Goal: Information Seeking & Learning: Find specific fact

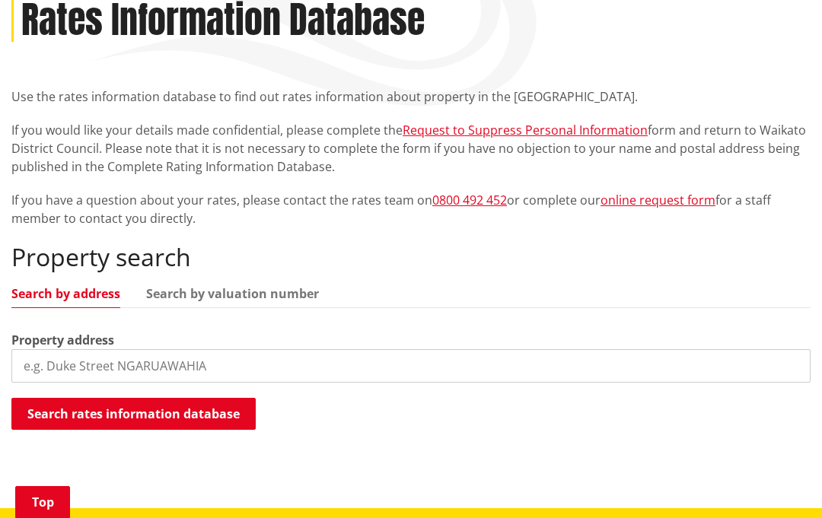
scroll to position [223, 0]
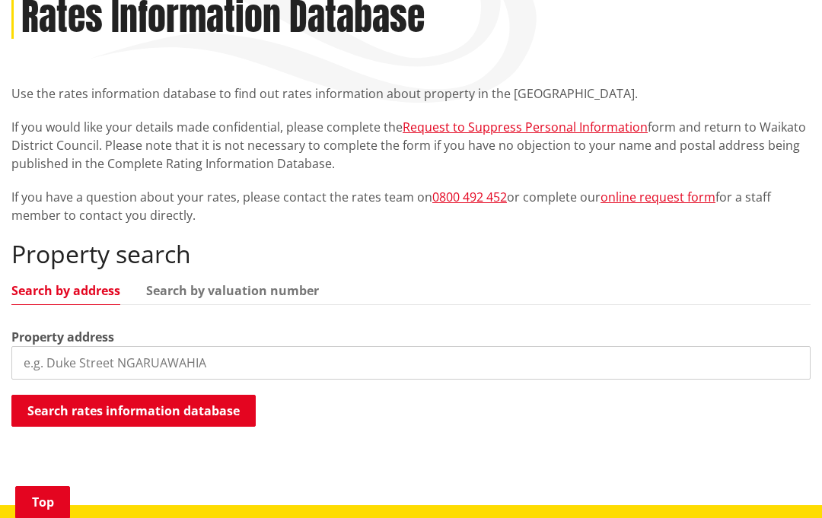
click at [224, 377] on input "search" at bounding box center [410, 362] width 799 height 33
click at [222, 415] on button "Search rates information database" at bounding box center [133, 411] width 244 height 32
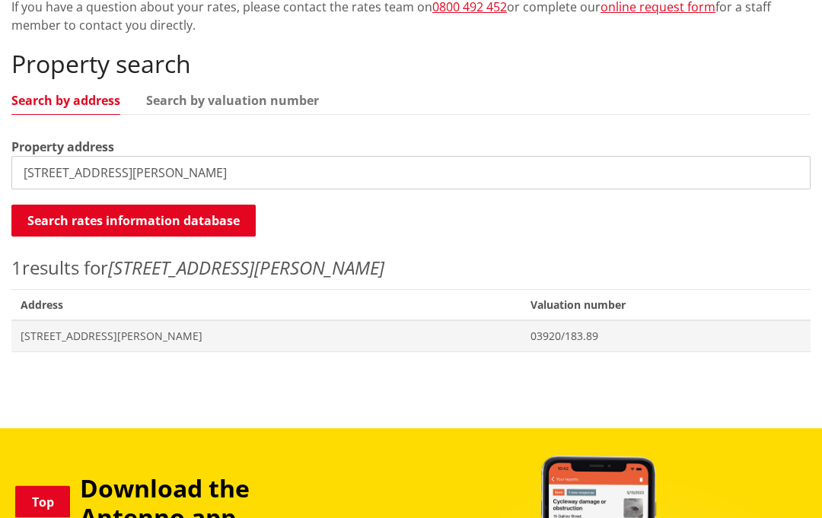
scroll to position [425, 0]
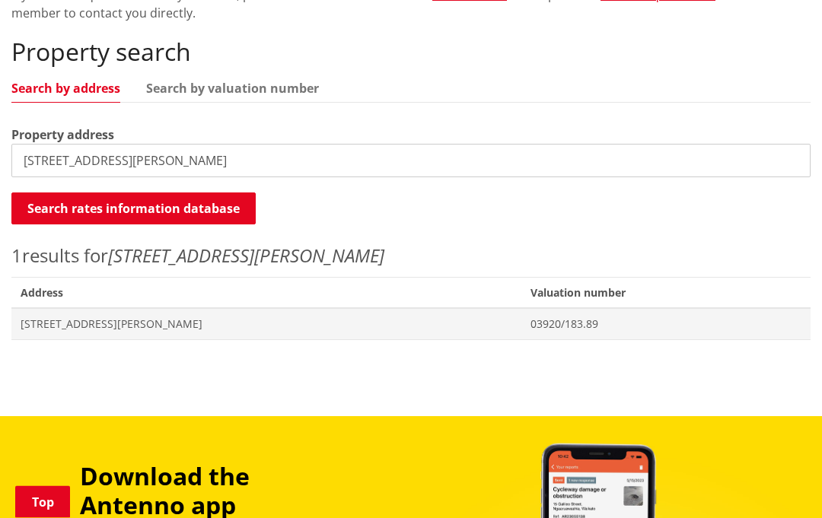
click at [123, 319] on span "[STREET_ADDRESS][PERSON_NAME]" at bounding box center [267, 324] width 492 height 15
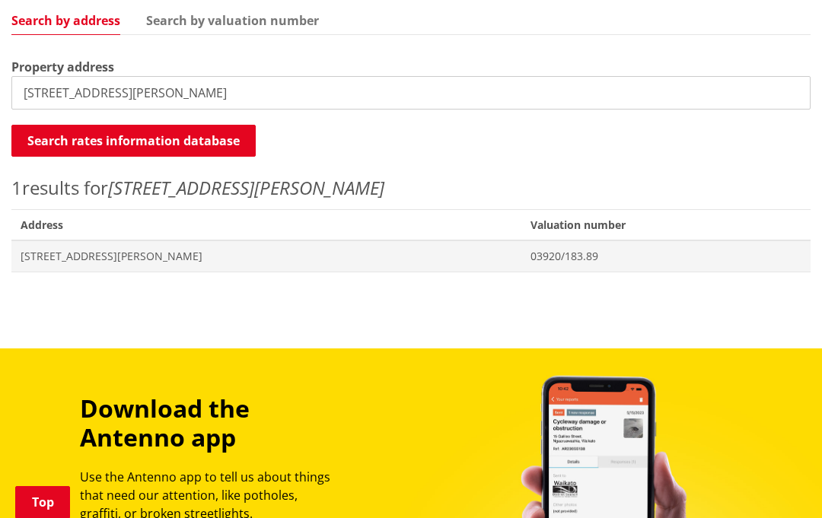
click at [107, 90] on input "62 elizabeth street" at bounding box center [410, 92] width 799 height 33
click at [189, 245] on span "Address 66E Elizabeth Street TUAKAU" at bounding box center [266, 255] width 510 height 31
click at [213, 90] on input "66e elizabeth street" at bounding box center [410, 92] width 799 height 33
click at [228, 134] on button "Search rates information database" at bounding box center [133, 142] width 244 height 32
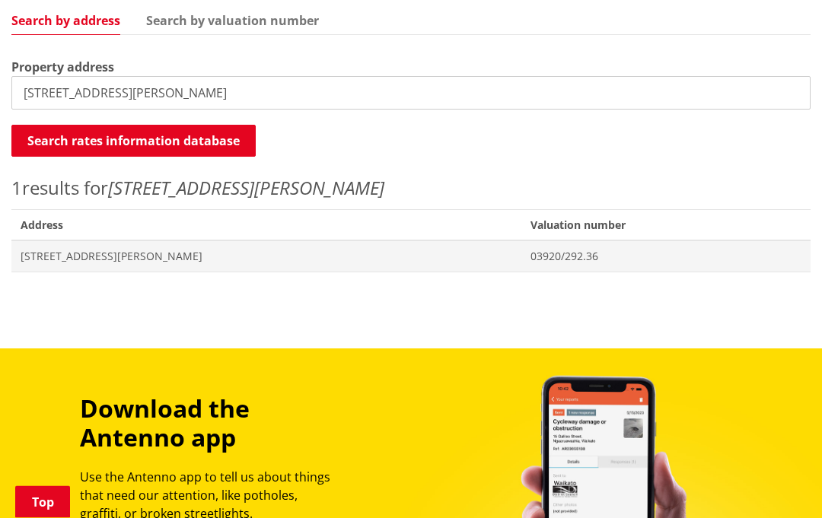
click at [162, 250] on span "[STREET_ADDRESS][PERSON_NAME]" at bounding box center [267, 257] width 492 height 15
click at [191, 97] on input "43a elizabeth street" at bounding box center [410, 92] width 799 height 33
type input "4"
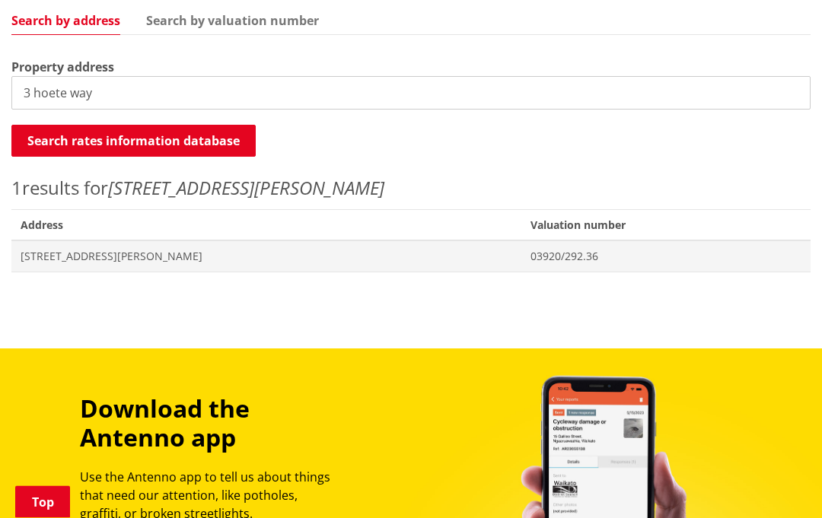
type input "3 hoete way"
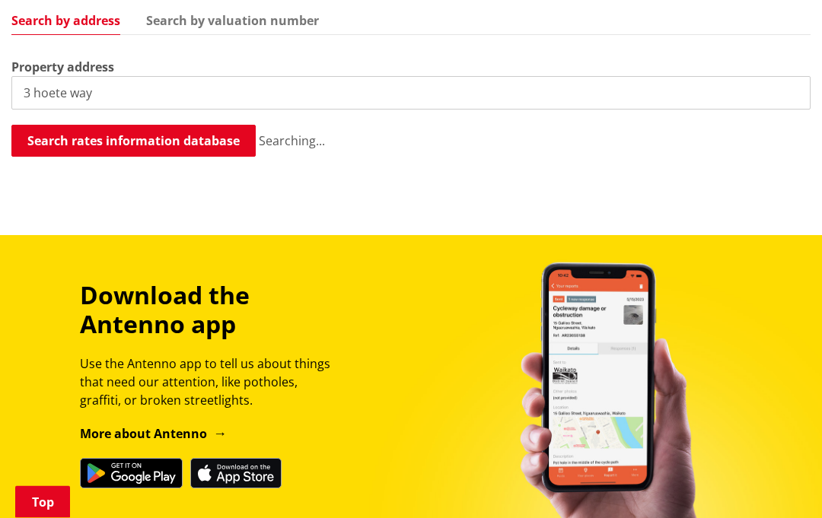
scroll to position [493, 0]
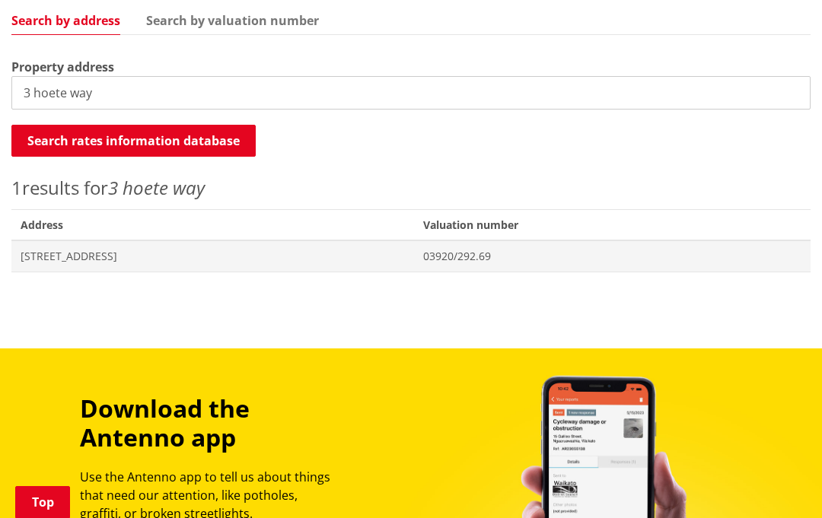
click at [504, 254] on span "03920/292.69" at bounding box center [612, 256] width 379 height 15
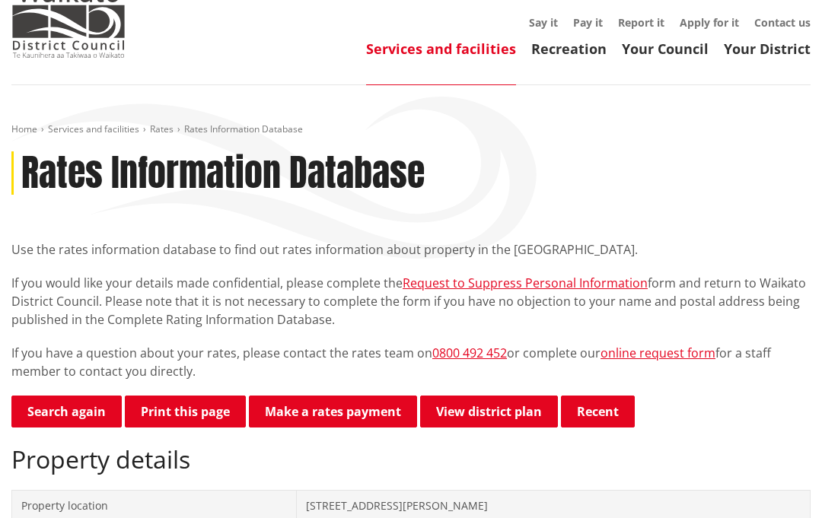
scroll to position [58, 0]
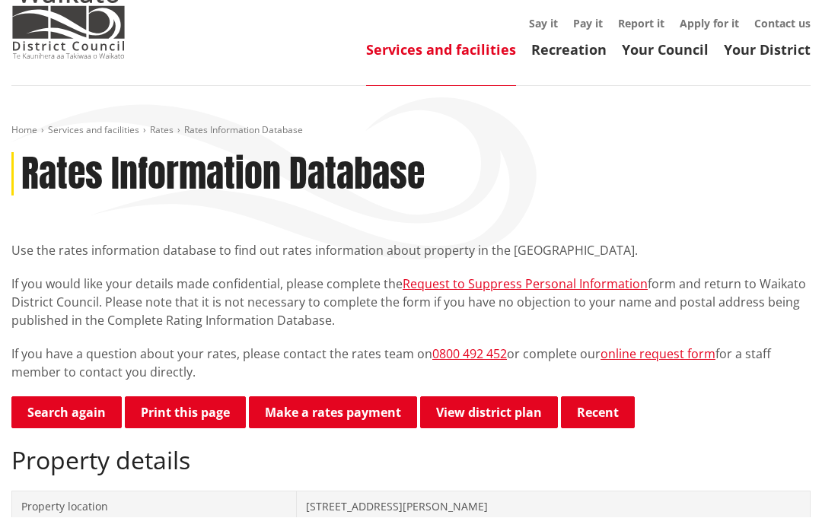
click at [675, 349] on link "online request form" at bounding box center [657, 354] width 115 height 17
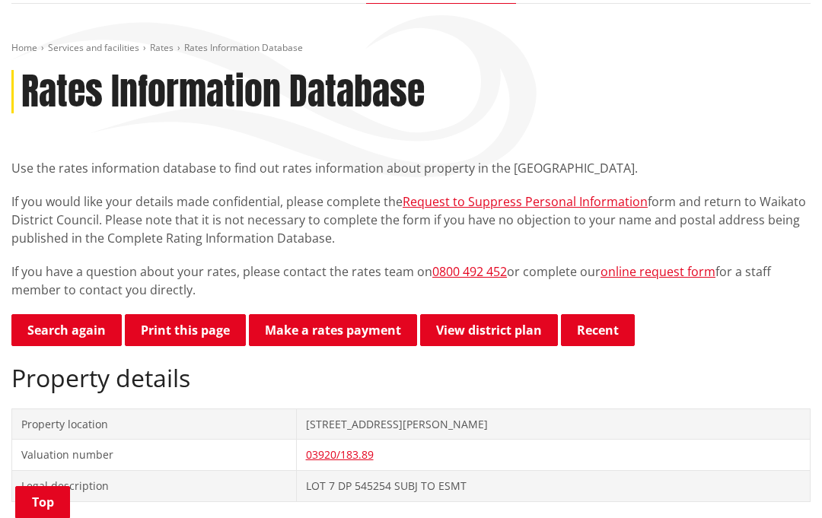
scroll to position [0, 0]
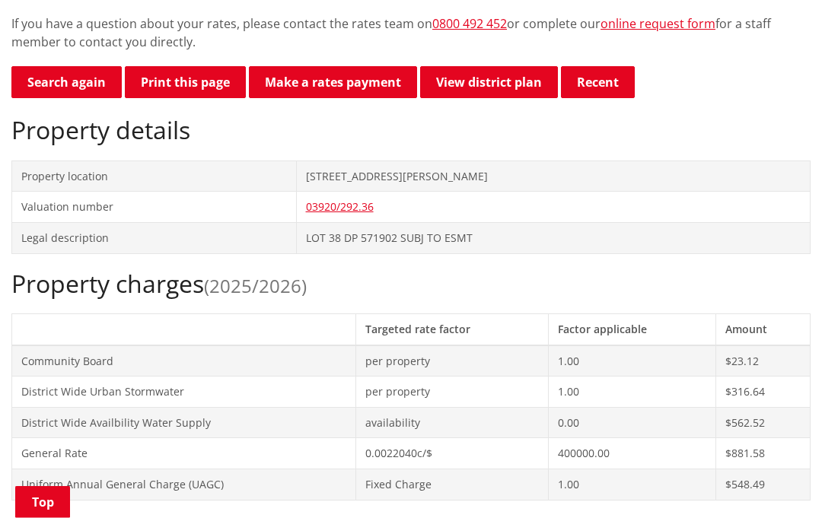
scroll to position [386, 0]
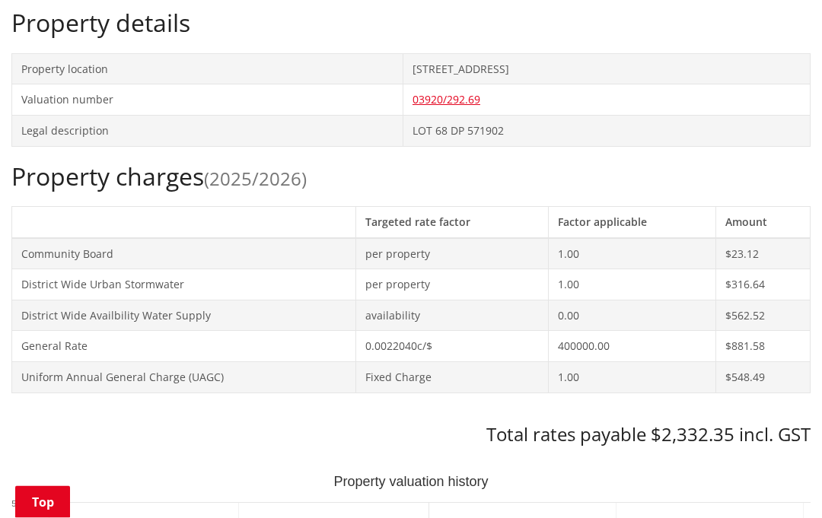
scroll to position [504, 0]
